Goal: Communication & Community: Answer question/provide support

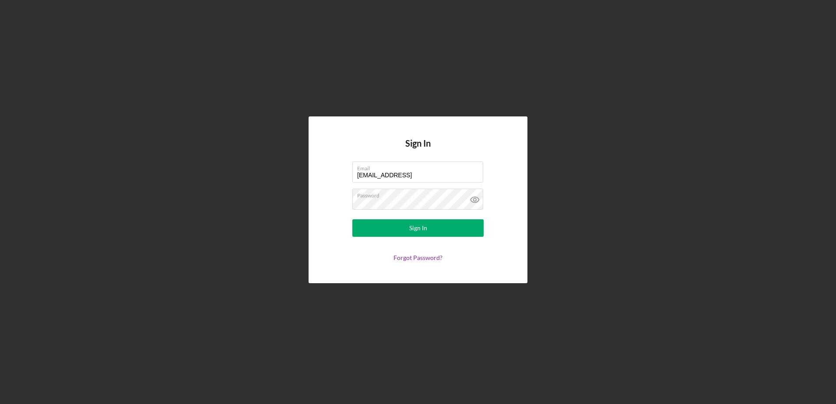
click at [352, 219] on button "Sign In" at bounding box center [417, 228] width 131 height 18
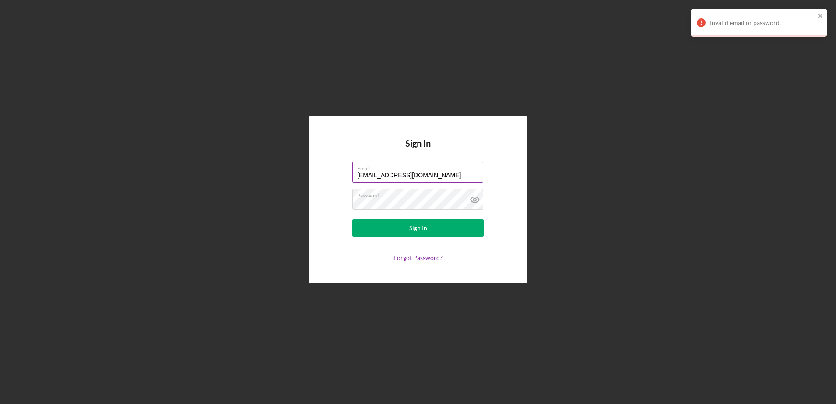
type input "[EMAIL_ADDRESS][DOMAIN_NAME]"
click at [352, 219] on button "Sign In" at bounding box center [417, 228] width 131 height 18
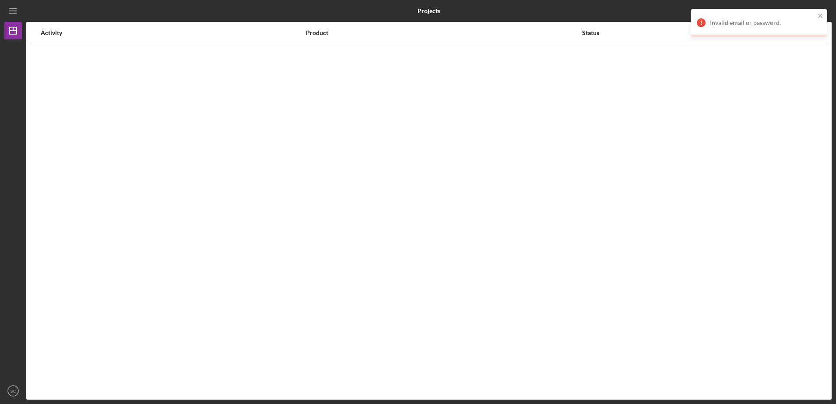
click at [430, 208] on div "Activity Product Status View" at bounding box center [428, 211] width 805 height 378
click at [799, 28] on div "Invalid email or password." at bounding box center [755, 23] width 123 height 14
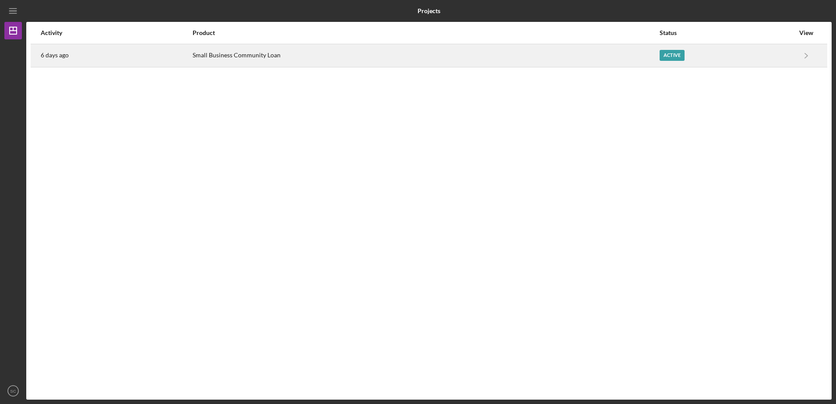
click at [683, 61] on div "Active" at bounding box center [726, 56] width 135 height 22
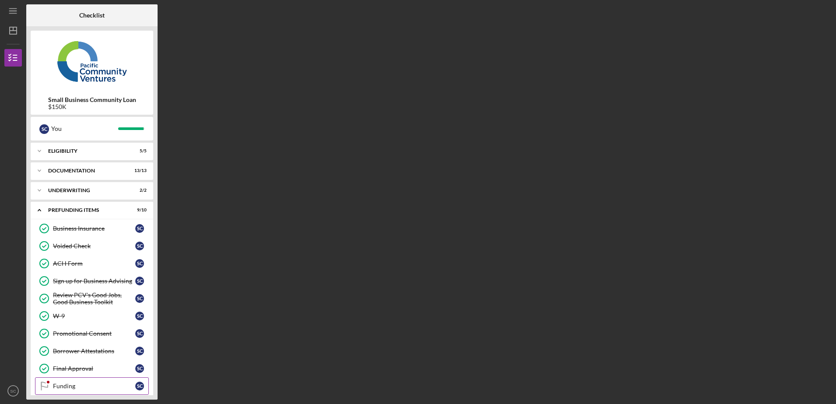
click at [76, 386] on div "Funding" at bounding box center [94, 385] width 82 height 7
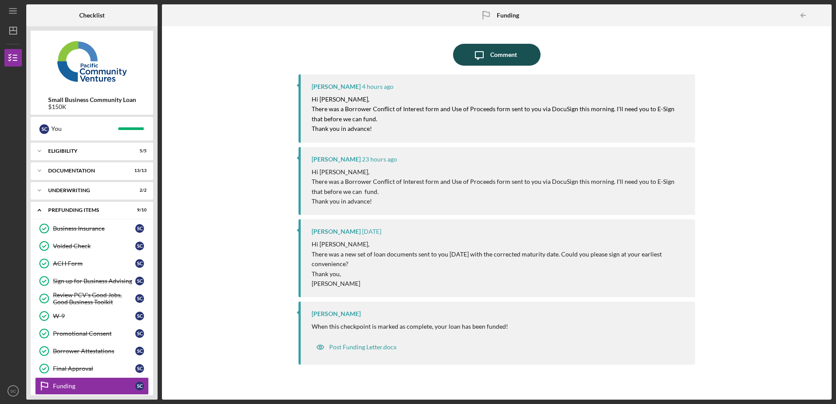
click at [501, 59] on div "Comment" at bounding box center [503, 55] width 27 height 22
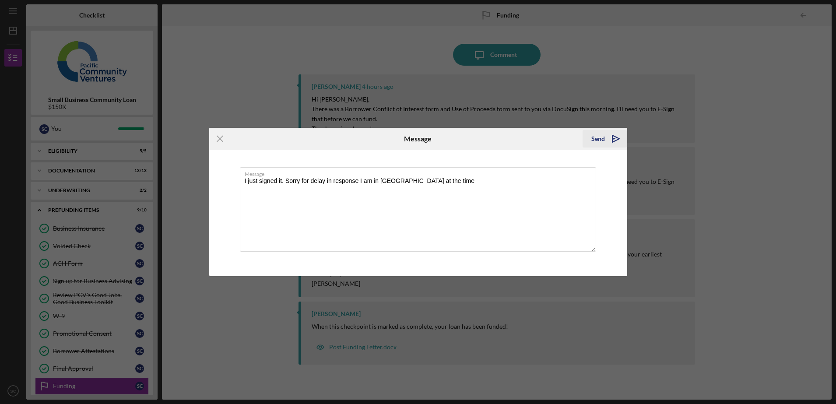
type textarea "I just signed it. Sorry for delay in response I am in [GEOGRAPHIC_DATA] at the …"
click at [609, 139] on icon "Icon/icon-invite-send" at bounding box center [616, 139] width 22 height 22
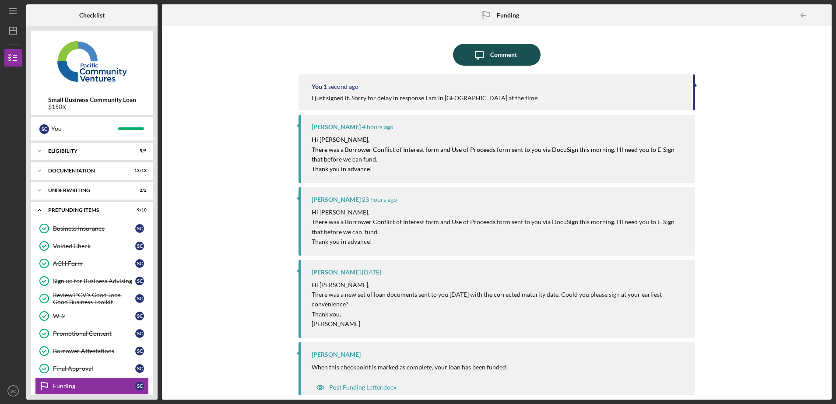
click at [500, 59] on div "Comment" at bounding box center [503, 55] width 27 height 22
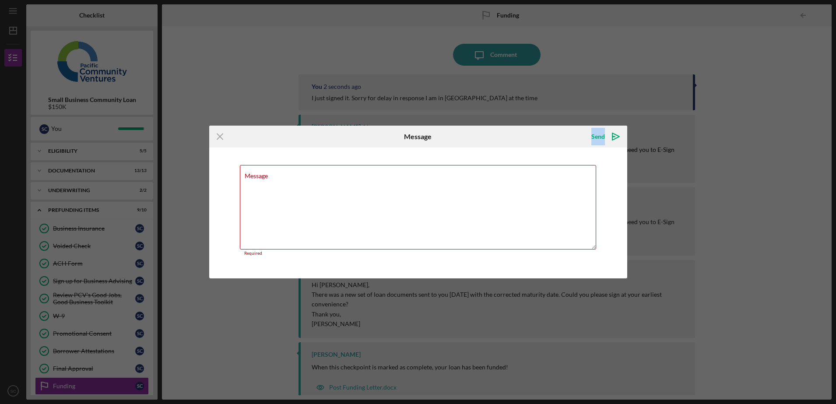
drag, startPoint x: 500, startPoint y: 59, endPoint x: 506, endPoint y: 65, distance: 9.0
click at [506, 65] on div "Icon/Menu Close Message Send Icon/icon-invite-send Message Required Cancel Send…" at bounding box center [418, 202] width 836 height 404
click at [387, 167] on div "Message Required" at bounding box center [418, 210] width 357 height 91
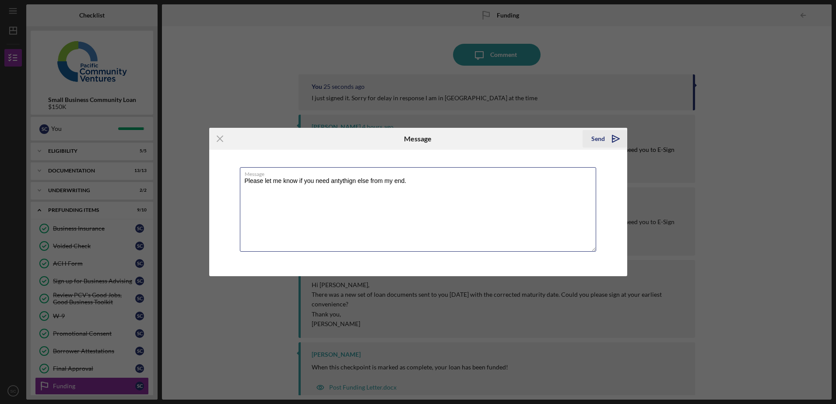
type textarea "Please let me know if you need antythign else from my end."
click at [611, 133] on icon "Icon/icon-invite-send" at bounding box center [616, 139] width 22 height 22
